Goal: Task Accomplishment & Management: Complete application form

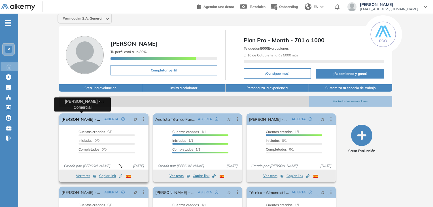
scroll to position [1, 0]
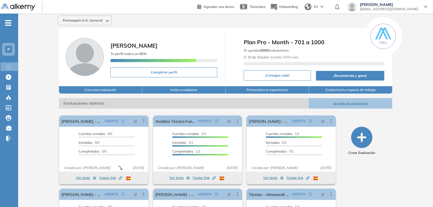
click at [6, 23] on icon "-" at bounding box center [8, 22] width 6 height 1
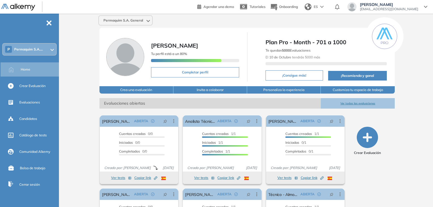
click at [71, 121] on div "Permaquim S.A. General [PERSON_NAME] Tu perfil está a un 80% Completar perfil P…" at bounding box center [247, 138] width 372 height 251
click at [30, 84] on span "Crear Evaluación" at bounding box center [32, 85] width 26 height 5
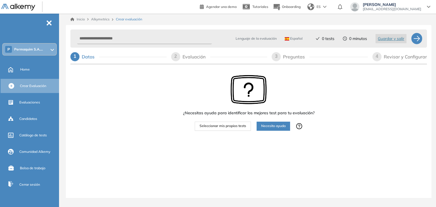
click at [277, 129] on button "Necesito ayuda" at bounding box center [272, 126] width 33 height 9
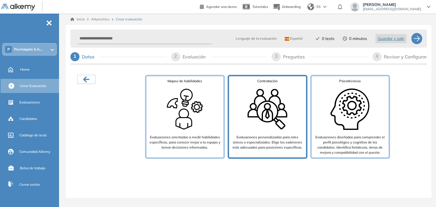
click at [245, 122] on img at bounding box center [267, 109] width 45 height 45
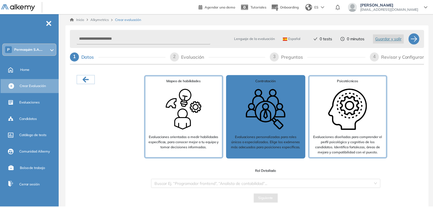
scroll to position [11, 0]
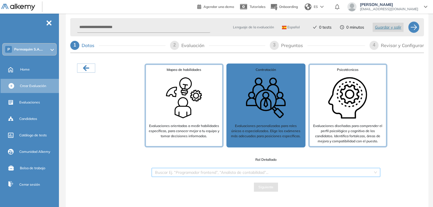
click at [250, 174] on input "search" at bounding box center [264, 172] width 218 height 9
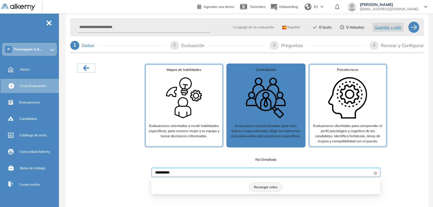
scroll to position [4, 0]
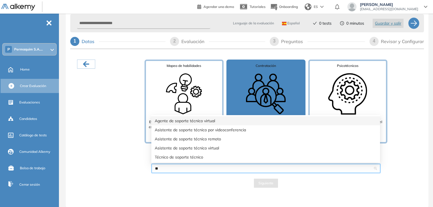
type input "*"
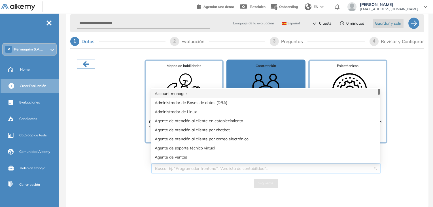
drag, startPoint x: 30, startPoint y: 70, endPoint x: 238, endPoint y: 31, distance: 211.8
click at [30, 70] on div "Home" at bounding box center [39, 70] width 38 height 10
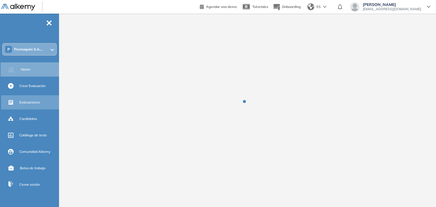
click at [29, 100] on span "Evaluaciones" at bounding box center [29, 102] width 21 height 5
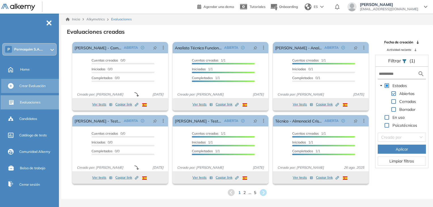
click at [28, 87] on span "Crear Evaluación" at bounding box center [32, 85] width 26 height 5
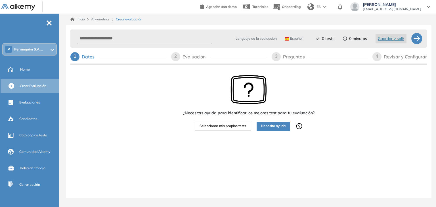
click at [263, 127] on span "Necesito ayuda" at bounding box center [273, 125] width 24 height 5
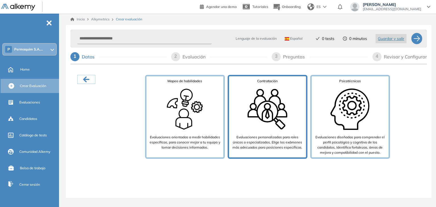
click at [250, 135] on p "Evaluaciones personalizadas para roles únicos o especializados. Elige los exáme…" at bounding box center [267, 142] width 72 height 15
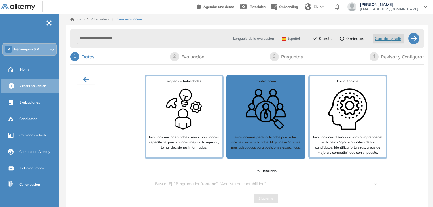
scroll to position [11, 0]
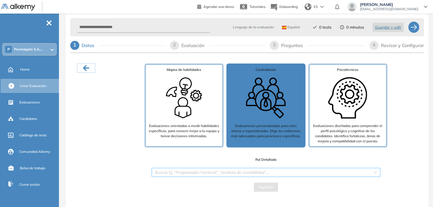
click at [250, 171] on input "search" at bounding box center [264, 172] width 218 height 9
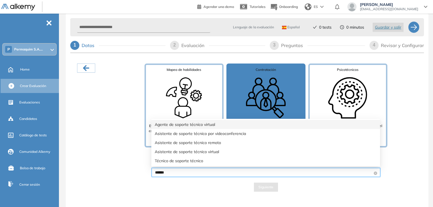
type input "*******"
click at [188, 124] on div "Agente de soporte técnico virtual" at bounding box center [266, 124] width 222 height 6
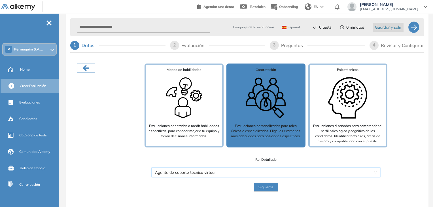
click at [260, 188] on span "Siguiente" at bounding box center [266, 187] width 15 height 5
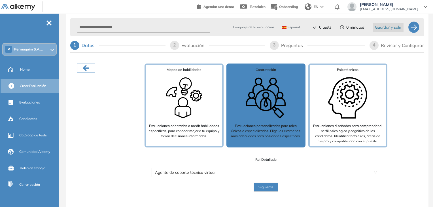
click at [265, 188] on span "Siguiente" at bounding box center [266, 187] width 15 height 5
click at [261, 188] on span "Siguiente" at bounding box center [266, 187] width 15 height 5
click at [264, 188] on span "Siguiente" at bounding box center [266, 187] width 15 height 5
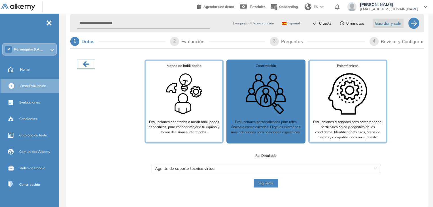
click at [263, 184] on span "Siguiente" at bounding box center [266, 183] width 15 height 5
click at [261, 182] on span "Siguiente" at bounding box center [266, 183] width 15 height 5
click at [258, 182] on button "Siguiente" at bounding box center [266, 183] width 25 height 9
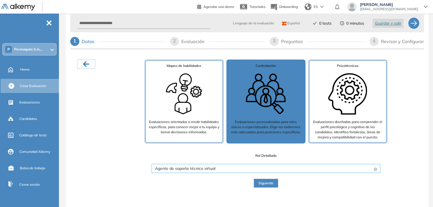
click at [234, 168] on span "Agente de soporte técnico virtual" at bounding box center [266, 168] width 222 height 9
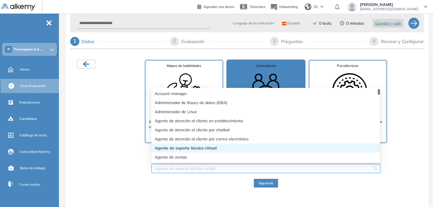
click at [193, 147] on div "Agente de soporte técnico virtual" at bounding box center [266, 148] width 222 height 6
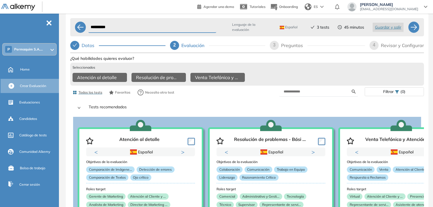
click at [136, 24] on input "**********" at bounding box center [153, 27] width 128 height 11
type input "*"
type input "**********"
click at [120, 76] on icon at bounding box center [121, 77] width 9 height 9
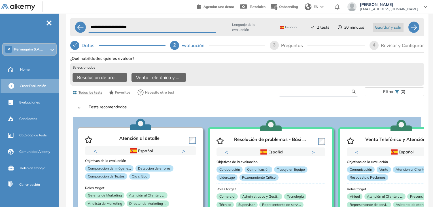
click at [308, 93] on input "text" at bounding box center [318, 91] width 68 height 5
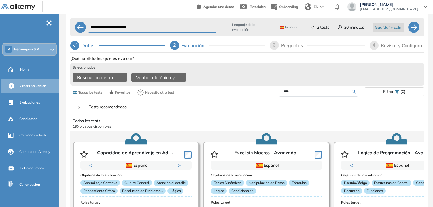
type input "****"
click at [354, 93] on div "Ver preguntas de muestra Demo Experiencia Starter Validado undefined minutos Pr…" at bounding box center [247, 155] width 354 height 202
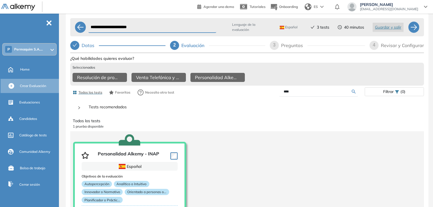
click at [273, 46] on div "3" at bounding box center [274, 45] width 9 height 9
select select "*****"
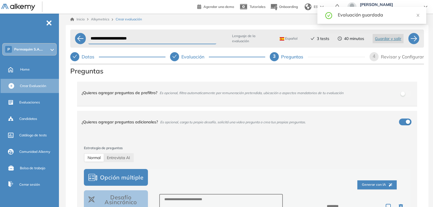
click at [407, 121] on div "button" at bounding box center [408, 122] width 4 height 4
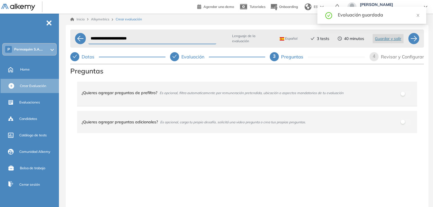
click at [375, 59] on span "4" at bounding box center [374, 56] width 3 height 5
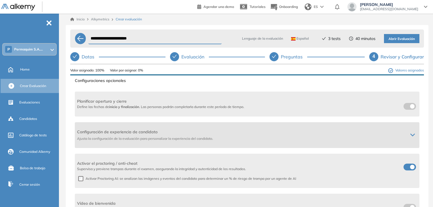
scroll to position [76, 0]
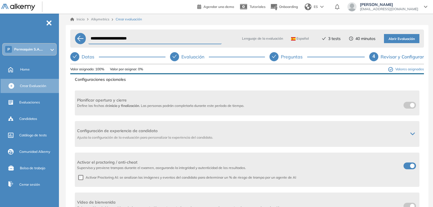
click at [409, 164] on span at bounding box center [406, 165] width 5 height 5
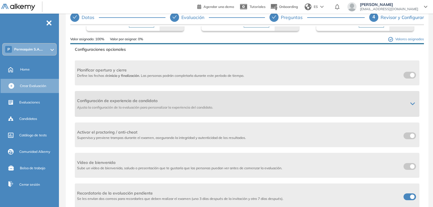
scroll to position [43, 0]
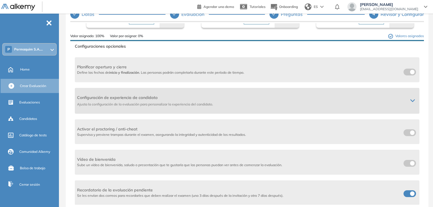
click at [411, 100] on icon at bounding box center [413, 100] width 5 height 5
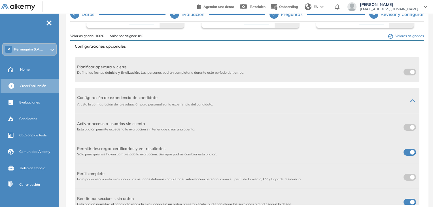
click at [409, 150] on span at bounding box center [406, 151] width 5 height 5
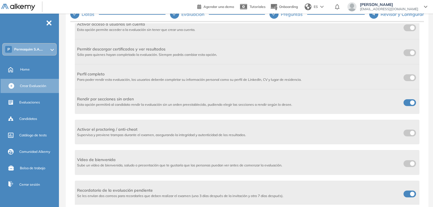
scroll to position [81, 0]
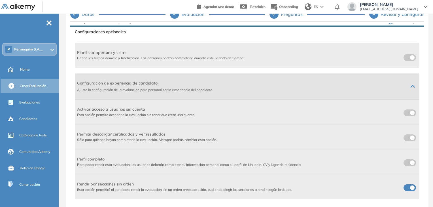
drag, startPoint x: 412, startPoint y: 88, endPoint x: 407, endPoint y: 88, distance: 4.5
click at [412, 88] on icon at bounding box center [413, 86] width 5 height 5
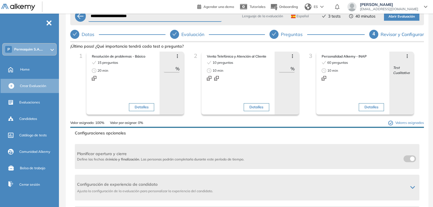
scroll to position [0, 0]
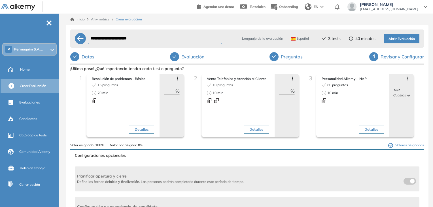
click at [395, 39] on span "Abrir Evaluación" at bounding box center [402, 38] width 26 height 5
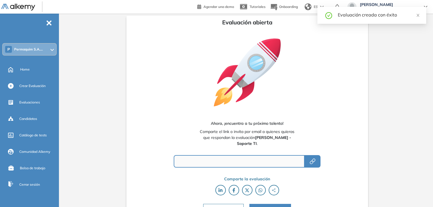
type input "**********"
click at [315, 159] on button "button" at bounding box center [313, 161] width 16 height 12
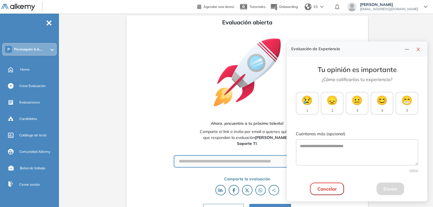
click at [160, 121] on div "**********" at bounding box center [248, 117] width 242 height 203
click at [418, 49] on icon "close" at bounding box center [418, 49] width 5 height 5
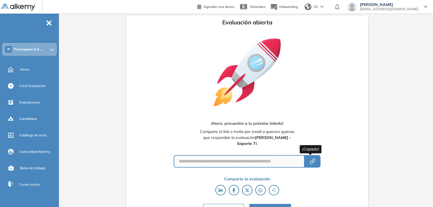
click at [312, 162] on icon "button" at bounding box center [314, 161] width 4 height 4
click at [310, 163] on icon "button" at bounding box center [312, 163] width 4 height 4
click at [310, 162] on rect "button" at bounding box center [313, 161] width 7 height 6
